Goal: Task Accomplishment & Management: Use online tool/utility

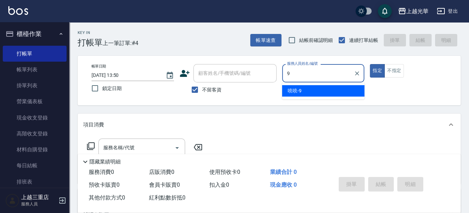
type input "喨喨-9"
type button "true"
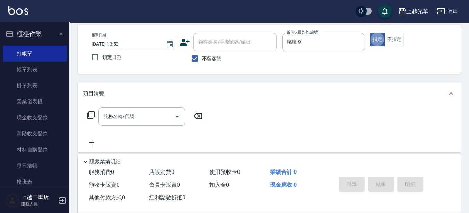
scroll to position [43, 0]
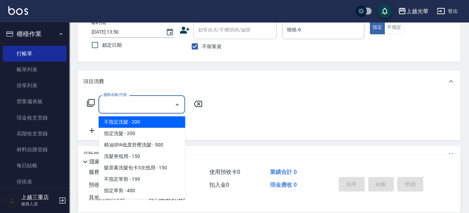
click at [112, 100] on input "服務名稱/代號" at bounding box center [137, 105] width 70 height 12
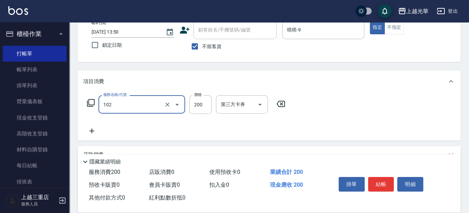
type input "指定洗髮(102)"
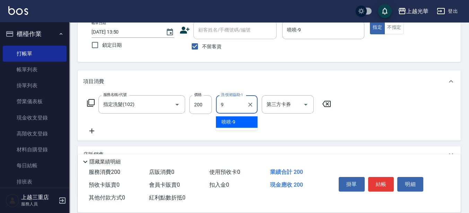
type input "喨喨-9"
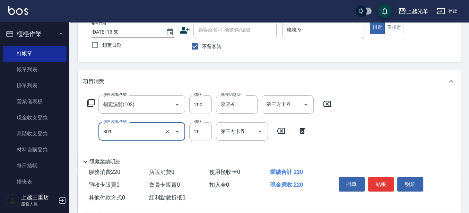
type input "潤絲(801)"
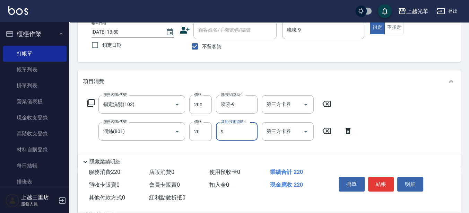
type input "喨喨-9"
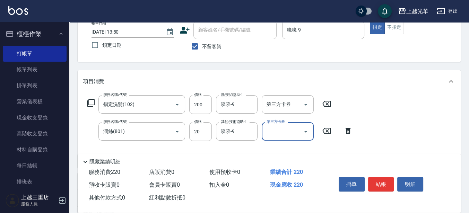
click at [380, 175] on div "掛單 結帳 明細" at bounding box center [381, 186] width 91 height 22
click at [388, 168] on div "掛單 結帳 明細" at bounding box center [390, 185] width 125 height 39
click at [383, 179] on button "結帳" at bounding box center [381, 184] width 26 height 15
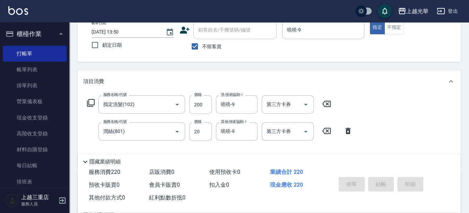
type input "2025/08/14 14:28"
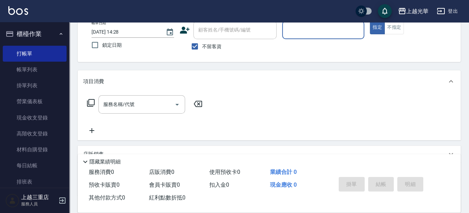
scroll to position [0, 0]
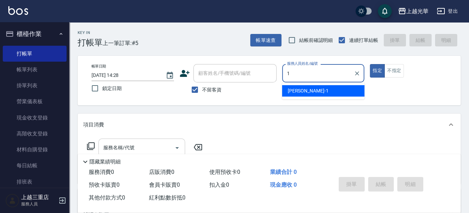
type input "小詹-1"
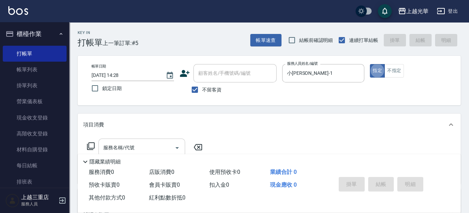
click at [127, 139] on div "服務名稱/代號" at bounding box center [142, 148] width 87 height 18
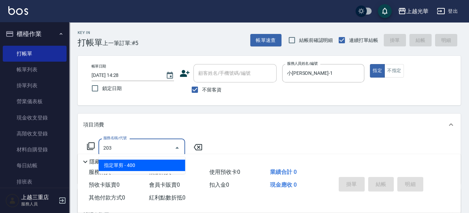
type input "指定單剪(203)"
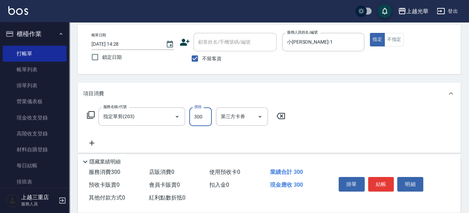
scroll to position [43, 0]
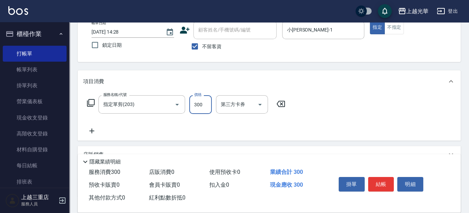
type input "300"
click at [88, 133] on icon at bounding box center [91, 131] width 17 height 8
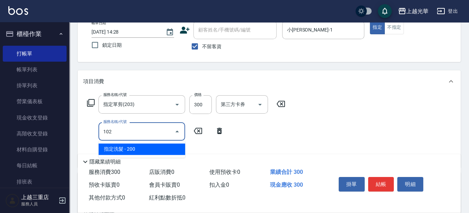
type input "指定洗髮(102)"
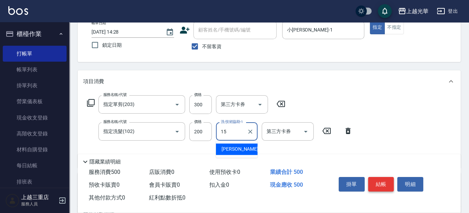
type input "張紫涵-15"
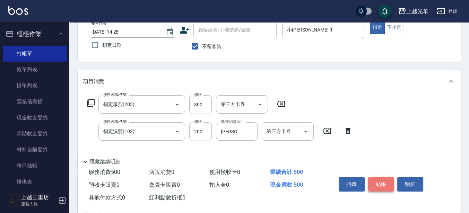
click at [379, 181] on button "結帳" at bounding box center [381, 184] width 26 height 15
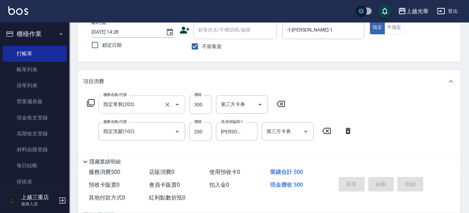
type input "2025/08/14 14:44"
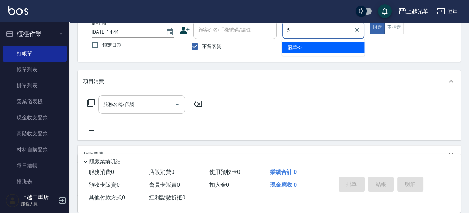
type input "冠華-5"
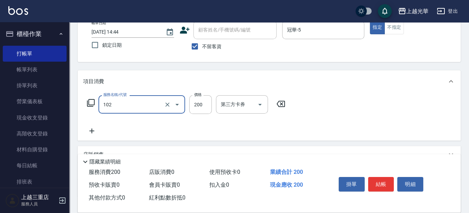
type input "指定洗髮(102)"
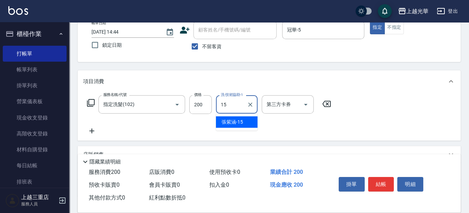
type input "張紫涵-15"
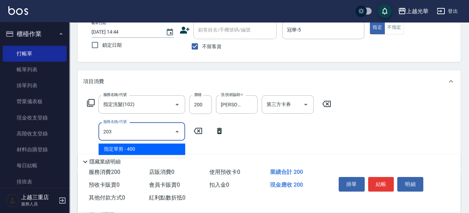
type input "指定單剪(203)"
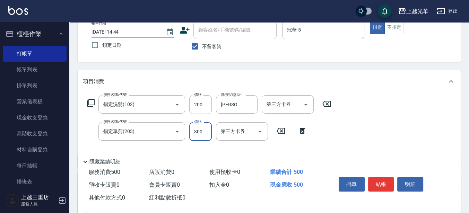
type input "300"
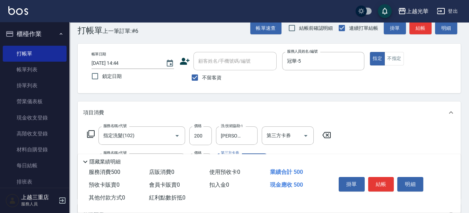
scroll to position [0, 0]
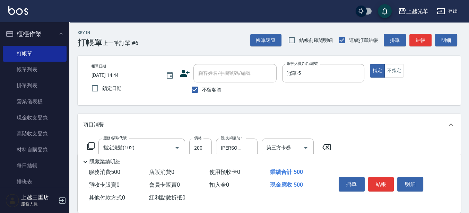
click at [427, 39] on button "結帳" at bounding box center [421, 40] width 22 height 13
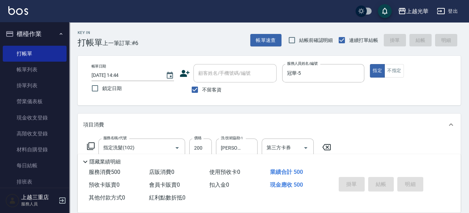
type input "2025/08/14 15:03"
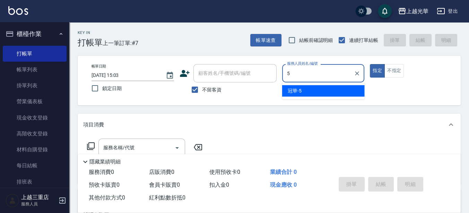
type input "冠華-5"
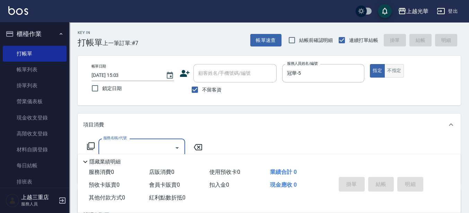
click at [393, 71] on button "不指定" at bounding box center [394, 71] width 19 height 14
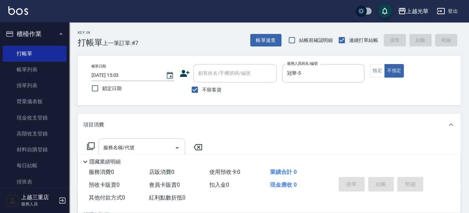
click at [119, 145] on div "服務名稱/代號 服務名稱/代號" at bounding box center [142, 148] width 87 height 18
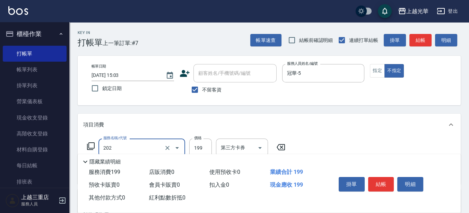
type input "不指定單剪(202)"
click at [418, 42] on button "結帳" at bounding box center [421, 40] width 22 height 13
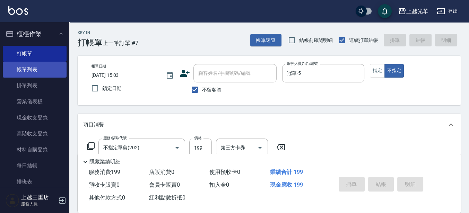
type input "2025/08/14 15:26"
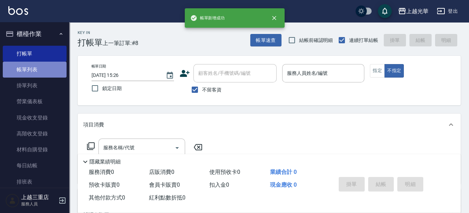
click at [41, 70] on link "帳單列表" at bounding box center [35, 70] width 64 height 16
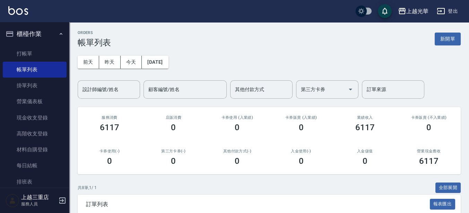
click at [117, 88] on input "設計師編號/姓名" at bounding box center [109, 90] width 56 height 12
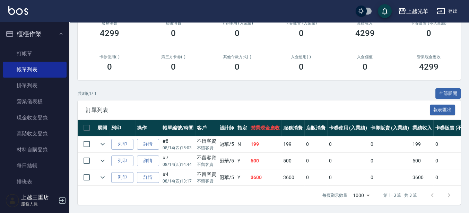
scroll to position [100, 0]
type input "冠華-5"
click at [38, 54] on link "打帳單" at bounding box center [35, 54] width 64 height 16
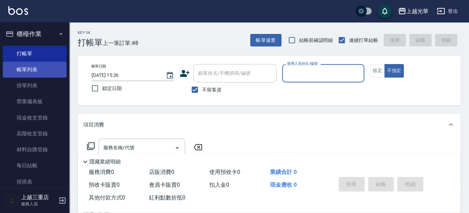
click at [45, 68] on link "帳單列表" at bounding box center [35, 70] width 64 height 16
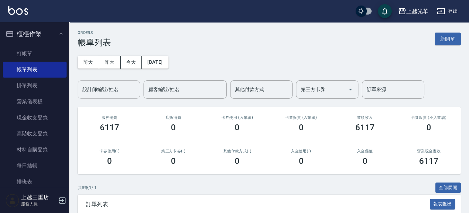
click at [132, 95] on input "設計師編號/姓名" at bounding box center [109, 90] width 56 height 12
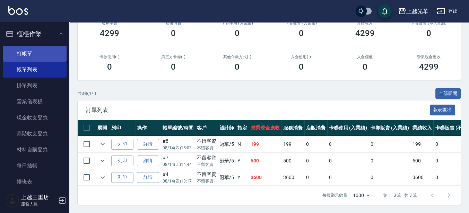
type input "冠華-5"
click at [27, 53] on link "打帳單" at bounding box center [35, 54] width 64 height 16
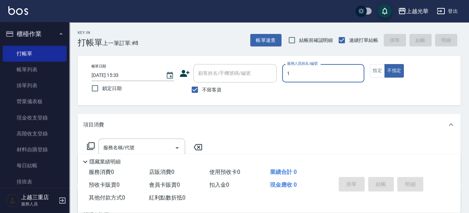
type input "1"
type button "false"
type input "小詹-1"
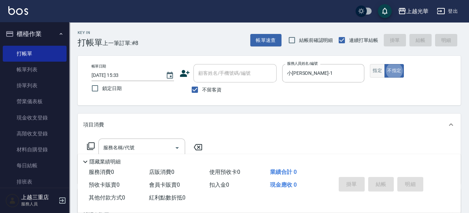
click at [374, 75] on button "指定" at bounding box center [377, 71] width 15 height 14
click at [120, 147] on input "服務名稱/代號" at bounding box center [137, 148] width 70 height 12
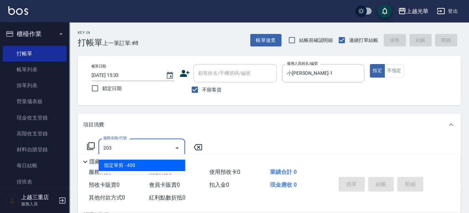
type input "指定單剪(203)"
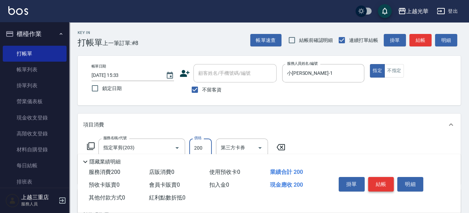
type input "200"
click at [376, 182] on button "結帳" at bounding box center [381, 184] width 26 height 15
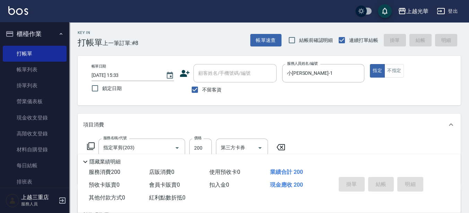
type input "2025/08/14 15:34"
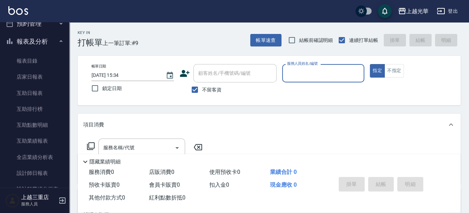
scroll to position [260, 0]
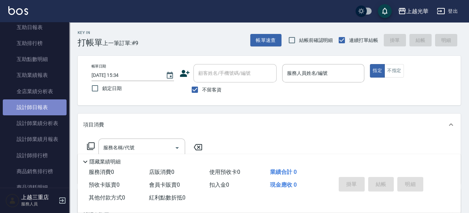
click at [44, 108] on link "設計師日報表" at bounding box center [35, 108] width 64 height 16
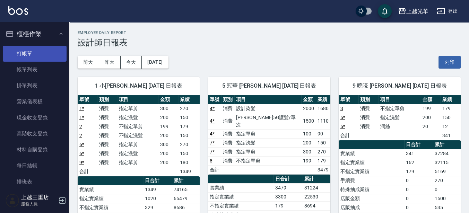
click at [41, 49] on link "打帳單" at bounding box center [35, 54] width 64 height 16
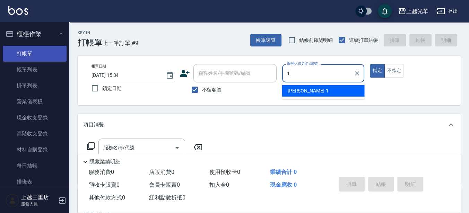
type input "小詹-1"
type button "true"
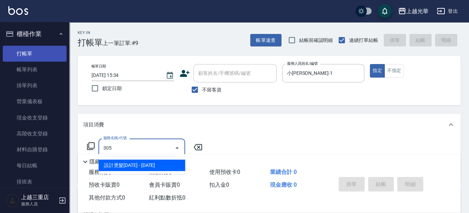
type input "設計燙髮1500(305)"
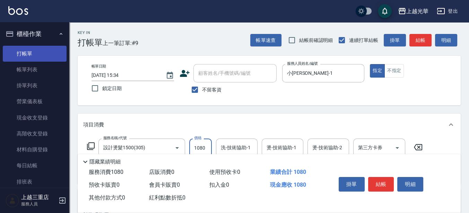
type input "1080"
type input "小詹-1"
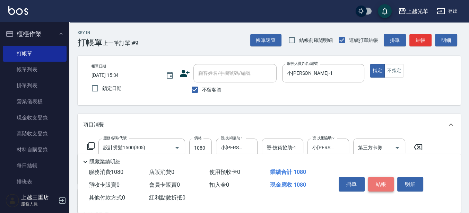
click at [391, 184] on button "結帳" at bounding box center [381, 184] width 26 height 15
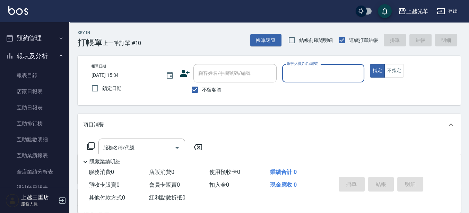
scroll to position [217, 0]
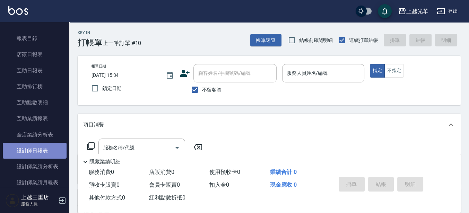
click at [50, 153] on link "設計師日報表" at bounding box center [35, 151] width 64 height 16
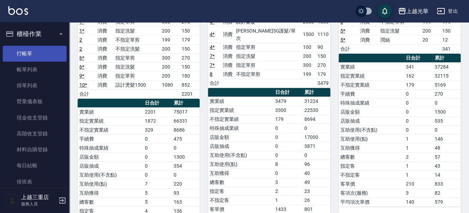
click at [34, 49] on link "打帳單" at bounding box center [35, 54] width 64 height 16
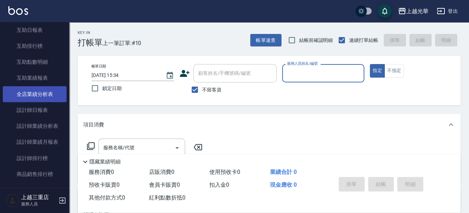
scroll to position [260, 0]
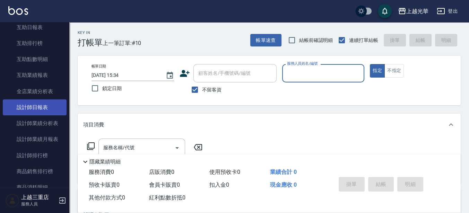
click at [40, 111] on link "設計師日報表" at bounding box center [35, 108] width 64 height 16
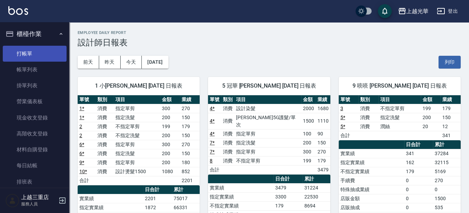
click at [41, 54] on link "打帳單" at bounding box center [35, 54] width 64 height 16
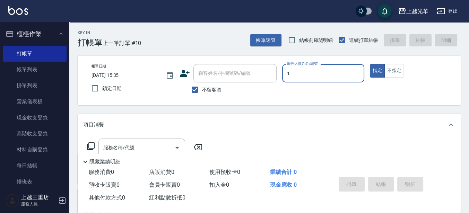
type input "1"
type button "true"
type input "小詹-1"
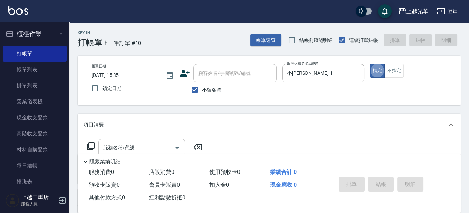
click at [130, 147] on input "服務名稱/代號" at bounding box center [137, 148] width 70 height 12
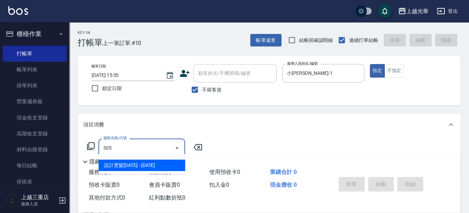
type input "設計燙髮1500(305)"
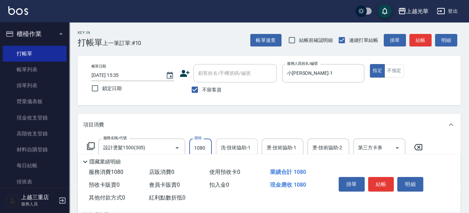
type input "1080"
click at [231, 148] on input "洗-技術協助-1" at bounding box center [236, 148] width 35 height 12
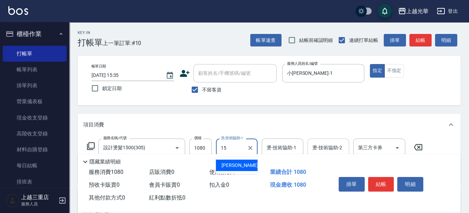
type input "張紫涵-15"
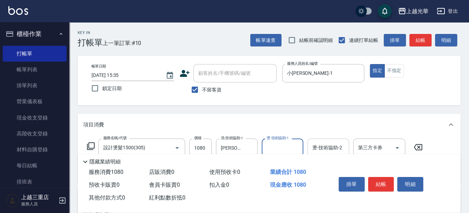
click at [324, 146] on input "燙-技術協助-2" at bounding box center [328, 148] width 35 height 12
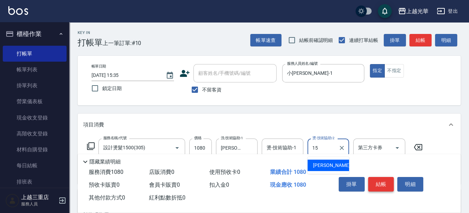
type input "張紫涵-15"
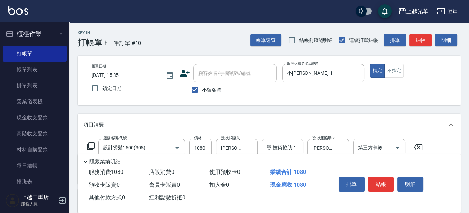
click at [388, 196] on div "掛單 結帳 明細" at bounding box center [390, 185] width 125 height 39
click at [383, 178] on button "結帳" at bounding box center [381, 184] width 26 height 15
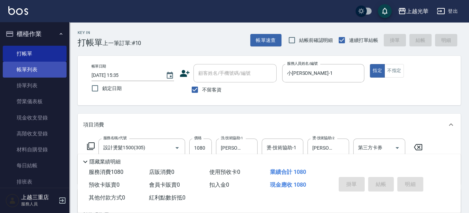
type input "2025/08/14 15:59"
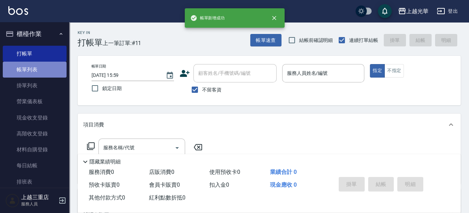
click at [37, 72] on link "帳單列表" at bounding box center [35, 70] width 64 height 16
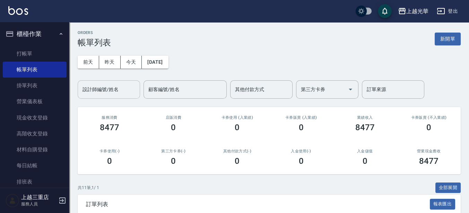
click at [112, 96] on div "設計師編號/姓名" at bounding box center [109, 89] width 62 height 18
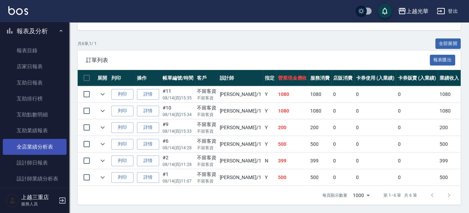
scroll to position [217, 0]
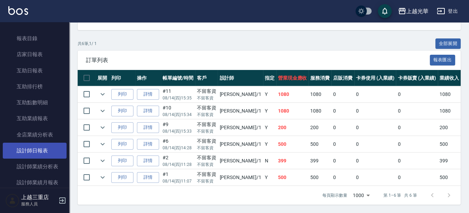
type input "小詹-1"
click at [49, 149] on link "設計師日報表" at bounding box center [35, 151] width 64 height 16
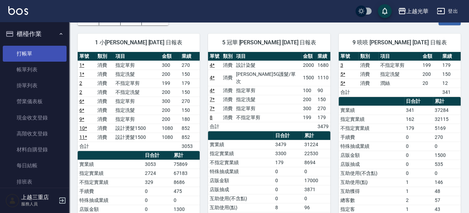
click at [54, 54] on link "打帳單" at bounding box center [35, 54] width 64 height 16
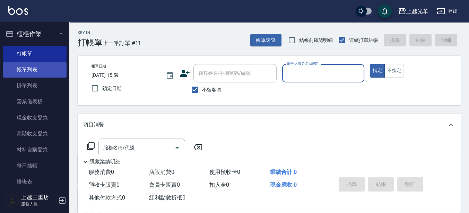
click at [23, 74] on link "帳單列表" at bounding box center [35, 70] width 64 height 16
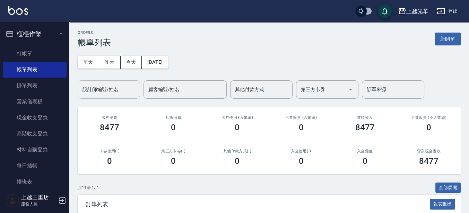
click at [109, 90] on input "設計師編號/姓名" at bounding box center [109, 90] width 56 height 12
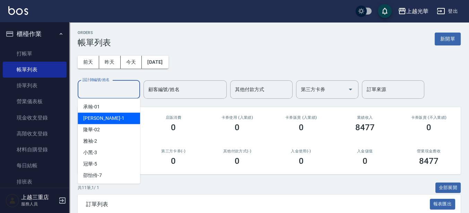
click at [107, 116] on div "小詹 -1" at bounding box center [109, 118] width 62 height 11
type input "小詹-1"
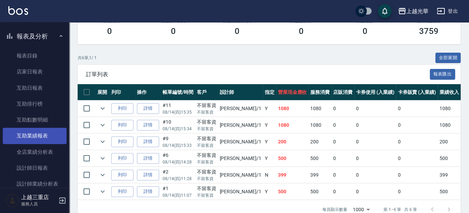
scroll to position [217, 0]
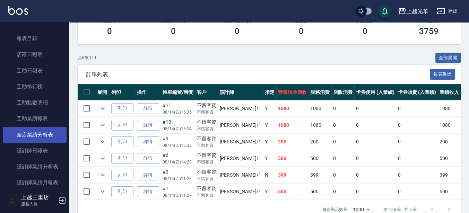
click at [53, 132] on link "全店業績分析表" at bounding box center [35, 135] width 64 height 16
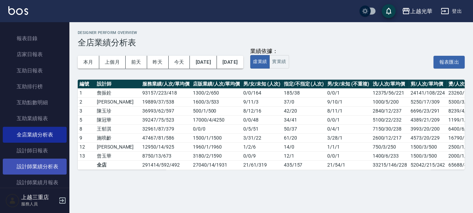
click at [48, 168] on link "設計師業績分析表" at bounding box center [35, 167] width 64 height 16
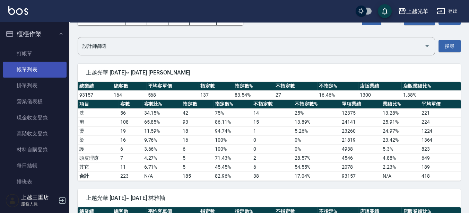
click at [33, 66] on link "帳單列表" at bounding box center [35, 70] width 64 height 16
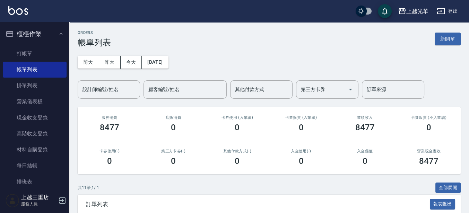
drag, startPoint x: 95, startPoint y: 102, endPoint x: 92, endPoint y: 95, distance: 7.8
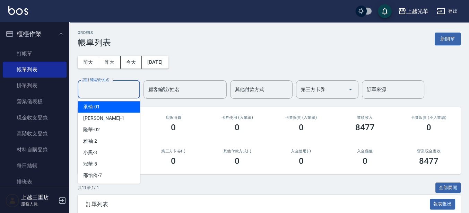
click at [92, 95] on input "設計師編號/姓名" at bounding box center [109, 90] width 56 height 12
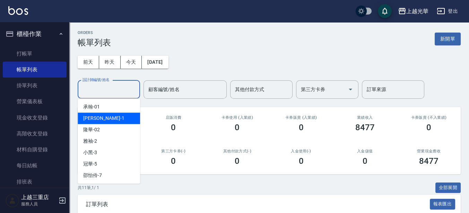
click at [94, 122] on div "小詹 -1" at bounding box center [109, 118] width 62 height 11
type input "小詹-1"
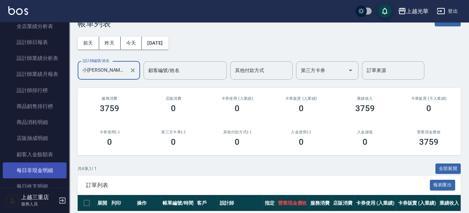
scroll to position [264, 0]
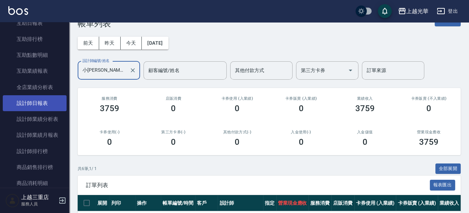
click at [45, 108] on link "設計師日報表" at bounding box center [35, 103] width 64 height 16
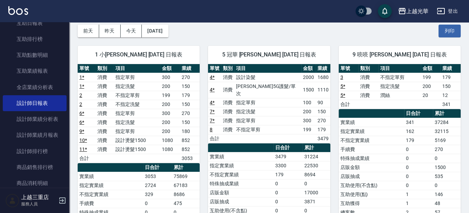
scroll to position [43, 0]
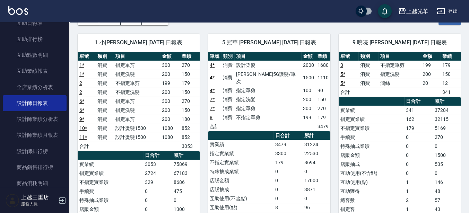
click at [455, 6] on button "登出" at bounding box center [447, 11] width 27 height 13
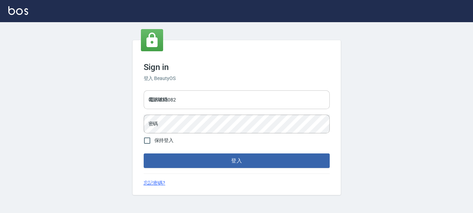
click at [222, 100] on input "0289832082" at bounding box center [237, 100] width 186 height 19
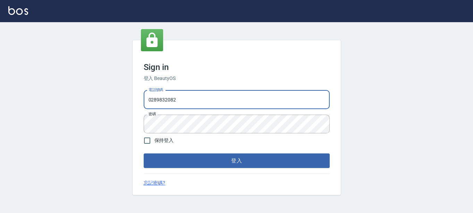
drag, startPoint x: 242, startPoint y: 104, endPoint x: 0, endPoint y: 139, distance: 244.4
click at [0, 136] on html "Sign in 登入 BeautyOS 電話號碼 [PHONE_NUMBER] 電話號碼 密碼 密碼 保持登入 登入 忘記密碼?" at bounding box center [236, 106] width 473 height 213
type input "."
type input "0955332100"
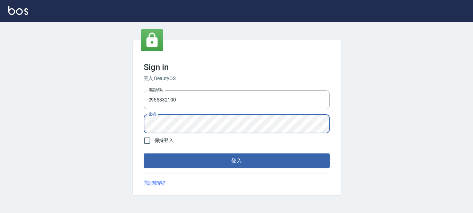
click at [144, 154] on button "登入" at bounding box center [237, 161] width 186 height 15
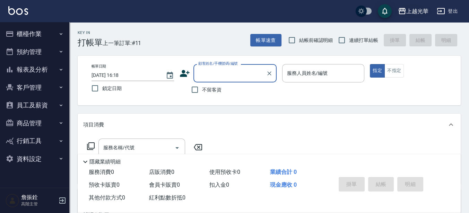
click at [417, 8] on div "上越光華" at bounding box center [418, 11] width 22 height 9
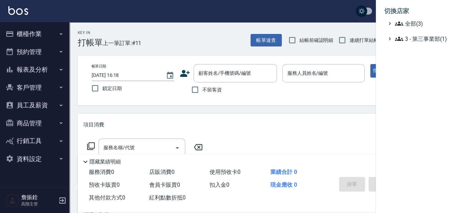
click at [417, 19] on li "切換店家" at bounding box center [424, 11] width 80 height 17
click at [418, 20] on span "全部(3)" at bounding box center [428, 23] width 67 height 8
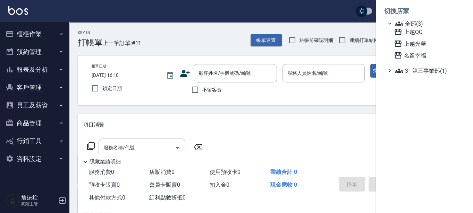
click at [417, 35] on span "上越QQ" at bounding box center [428, 32] width 68 height 8
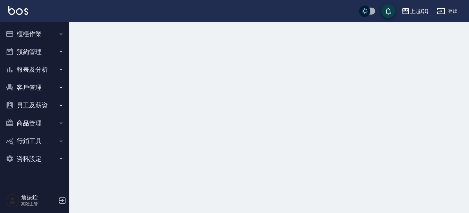
click at [32, 65] on button "報表及分析" at bounding box center [35, 70] width 64 height 18
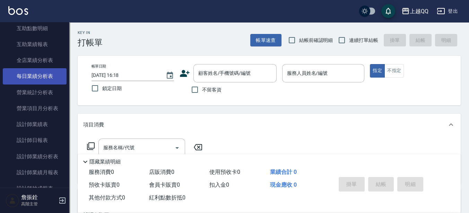
scroll to position [173, 0]
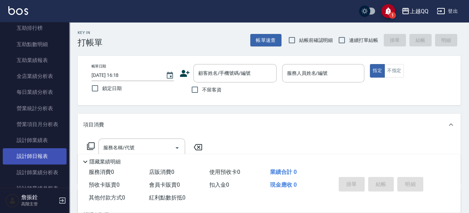
click at [46, 153] on link "設計師日報表" at bounding box center [35, 156] width 64 height 16
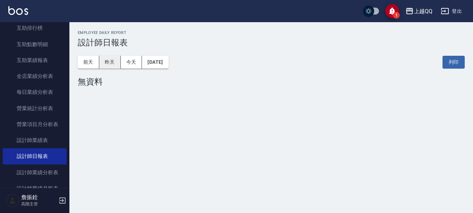
click at [107, 60] on button "昨天" at bounding box center [110, 62] width 22 height 13
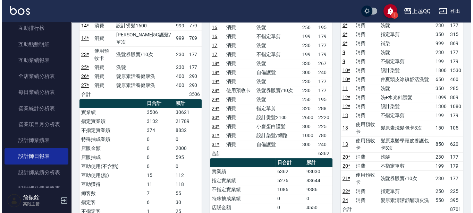
scroll to position [130, 0]
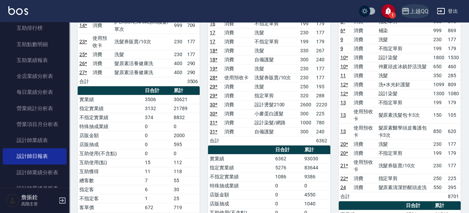
click at [425, 10] on div "上越QQ" at bounding box center [419, 11] width 19 height 9
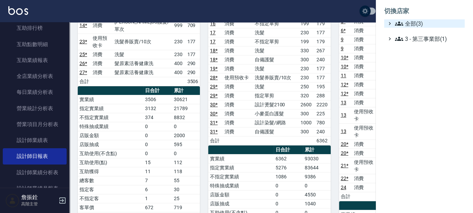
click at [413, 24] on span "全部(3)" at bounding box center [428, 23] width 67 height 8
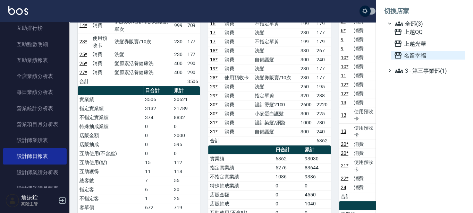
click at [411, 54] on span "名留幸福" at bounding box center [428, 55] width 68 height 8
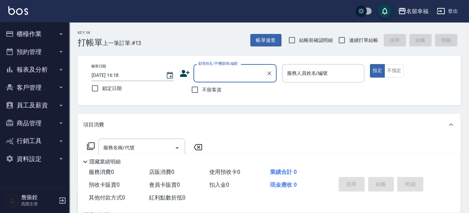
click at [42, 68] on button "報表及分析" at bounding box center [35, 70] width 64 height 18
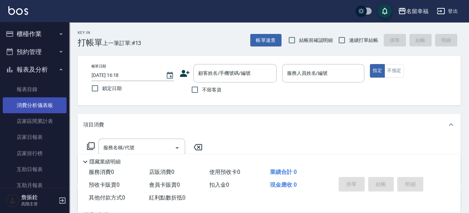
scroll to position [173, 0]
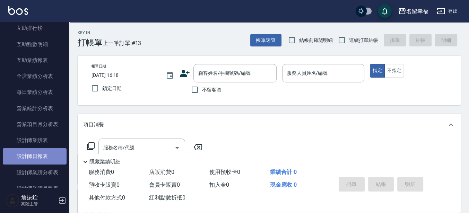
click at [49, 155] on link "設計師日報表" at bounding box center [35, 156] width 64 height 16
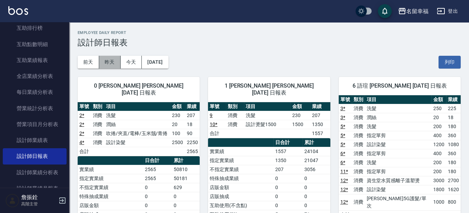
click at [111, 58] on button "昨天" at bounding box center [110, 62] width 22 height 13
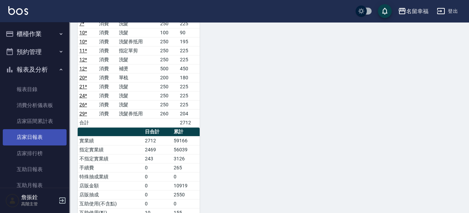
click at [51, 132] on link "店家日報表" at bounding box center [35, 137] width 64 height 16
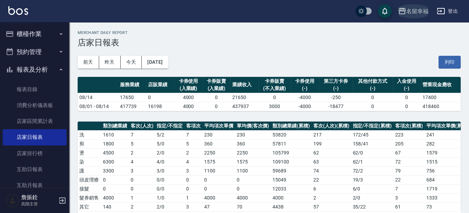
click at [419, 13] on div "名留幸福" at bounding box center [418, 11] width 22 height 9
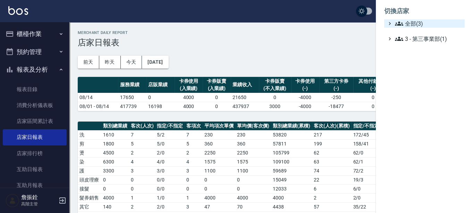
click at [414, 25] on span "全部(3)" at bounding box center [428, 23] width 67 height 8
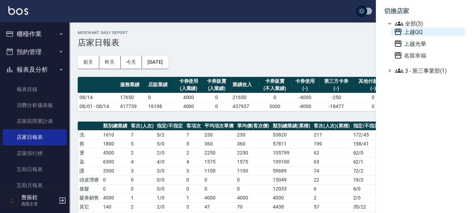
click at [409, 34] on span "上越QQ" at bounding box center [428, 32] width 68 height 8
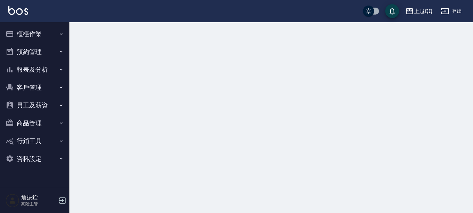
click at [48, 77] on button "報表及分析" at bounding box center [35, 70] width 64 height 18
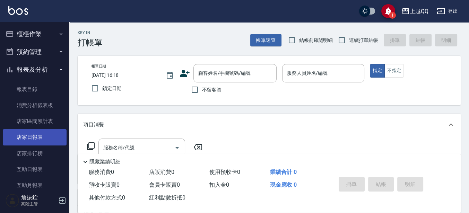
click at [41, 141] on link "店家日報表" at bounding box center [35, 137] width 64 height 16
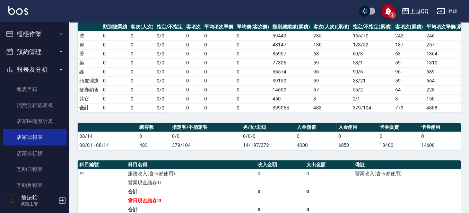
scroll to position [203, 0]
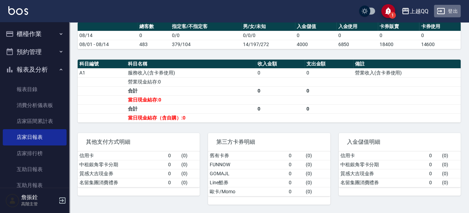
click at [438, 11] on icon "button" at bounding box center [442, 11] width 8 height 6
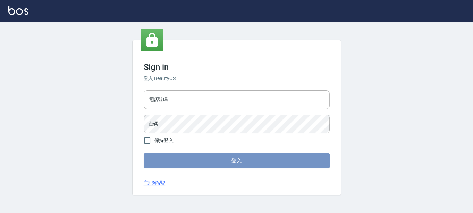
click at [202, 157] on button "登入" at bounding box center [237, 161] width 186 height 15
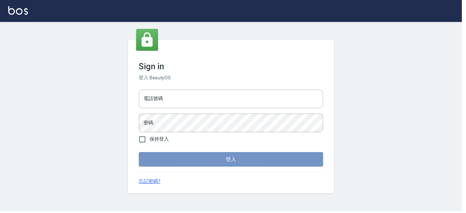
type input "0289832082"
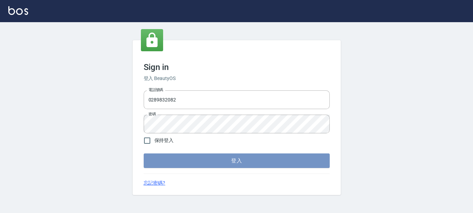
click at [202, 157] on button "登入" at bounding box center [237, 161] width 186 height 15
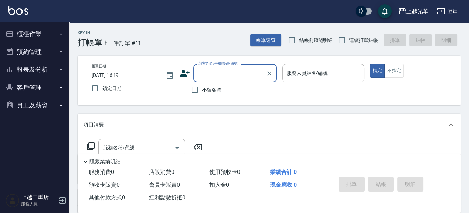
click at [48, 75] on button "報表及分析" at bounding box center [35, 70] width 64 height 18
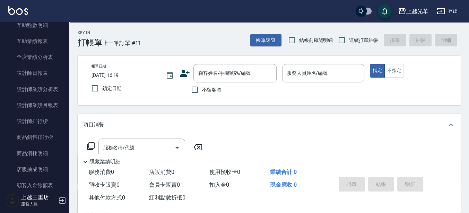
scroll to position [173, 0]
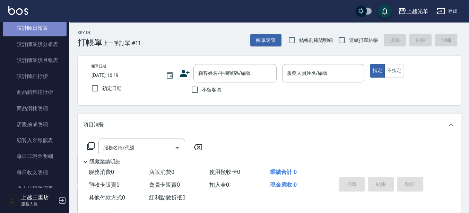
click at [51, 26] on link "設計師日報表" at bounding box center [35, 28] width 64 height 16
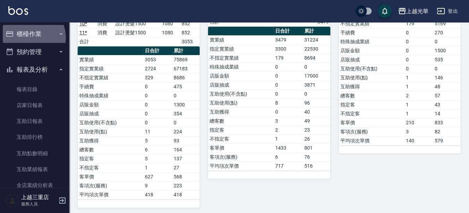
click at [29, 37] on button "櫃檯作業" at bounding box center [35, 34] width 64 height 18
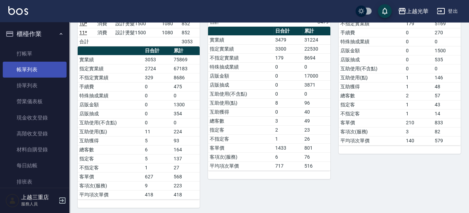
click at [27, 63] on link "帳單列表" at bounding box center [35, 70] width 64 height 16
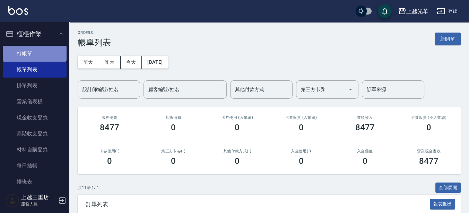
click at [42, 51] on link "打帳單" at bounding box center [35, 54] width 64 height 16
